Goal: Task Accomplishment & Management: Manage account settings

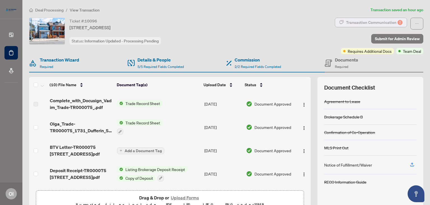
click at [375, 24] on div "Transaction Communication 2" at bounding box center [374, 22] width 57 height 9
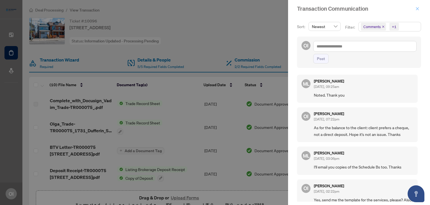
click at [416, 7] on icon "close" at bounding box center [418, 9] width 4 height 4
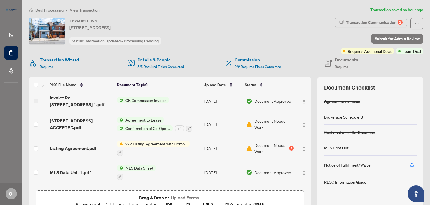
scroll to position [97, 0]
click at [258, 149] on span "Document Needs Work" at bounding box center [272, 147] width 34 height 12
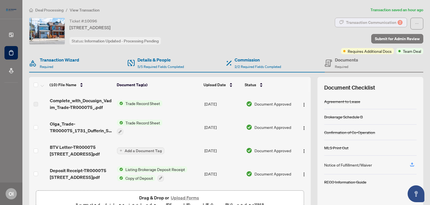
click at [353, 22] on div "Transaction Communication 2" at bounding box center [374, 22] width 57 height 9
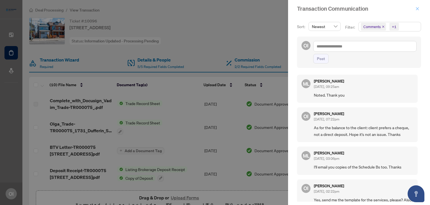
click at [416, 9] on icon "close" at bounding box center [418, 9] width 4 height 4
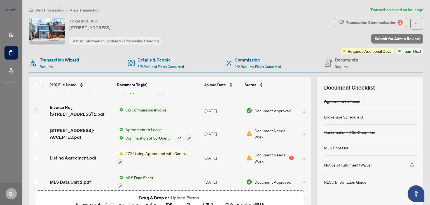
scroll to position [87, 0]
click at [247, 131] on img at bounding box center [249, 133] width 6 height 6
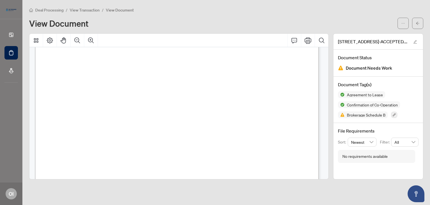
scroll to position [2636, 0]
